Goal: Complete application form: Complete application form

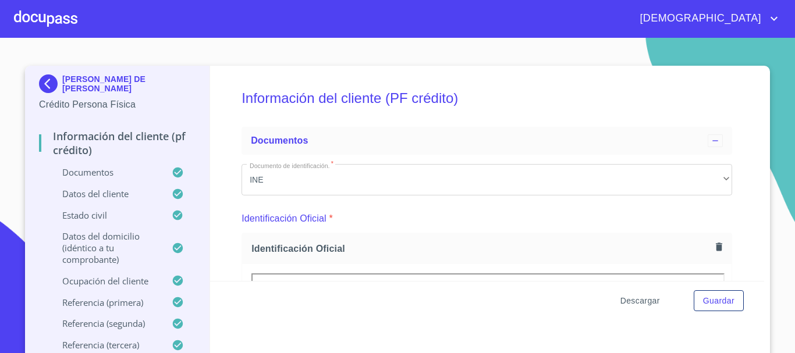
click at [651, 300] on span "Descargar" at bounding box center [640, 301] width 40 height 15
